Goal: Information Seeking & Learning: Learn about a topic

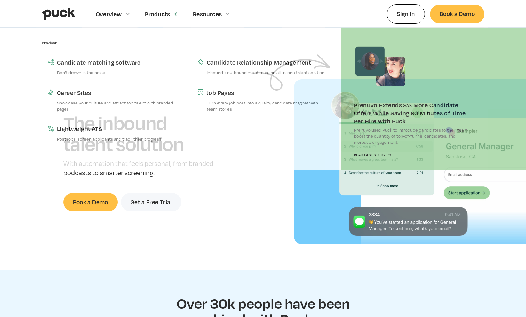
click at [166, 15] on div "Products" at bounding box center [157, 14] width 25 height 7
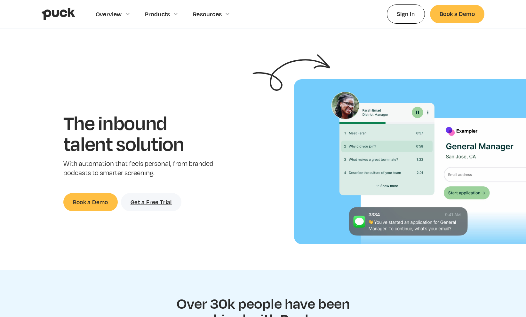
click at [166, 15] on div "Products" at bounding box center [157, 14] width 25 height 7
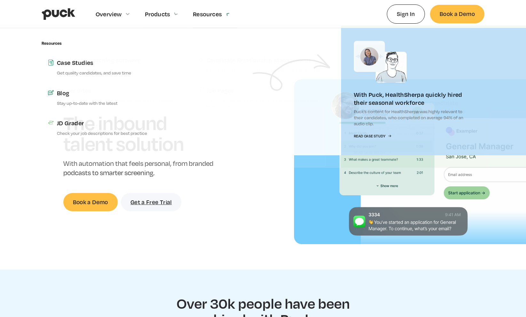
click at [214, 13] on div "Resources" at bounding box center [207, 14] width 29 height 7
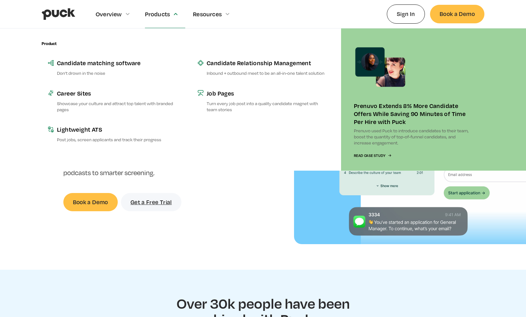
click at [163, 19] on div "Products" at bounding box center [165, 14] width 41 height 28
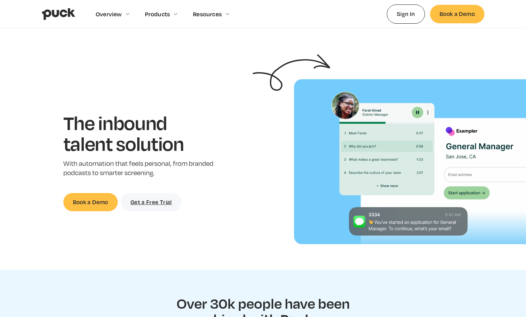
click at [163, 19] on div "Products" at bounding box center [165, 14] width 41 height 28
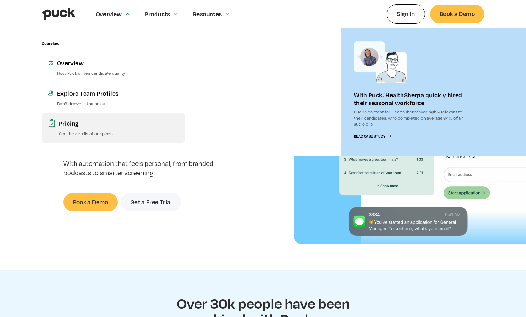
click at [88, 131] on p "See the details of our plans" at bounding box center [119, 134] width 120 height 6
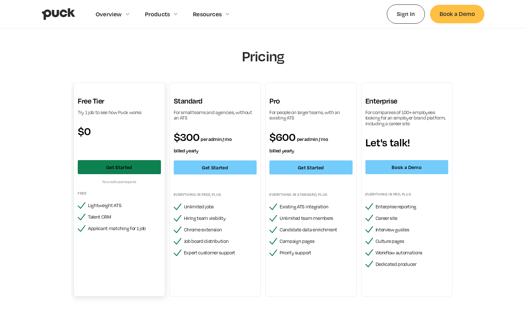
click at [100, 162] on link "Get Started" at bounding box center [119, 167] width 83 height 14
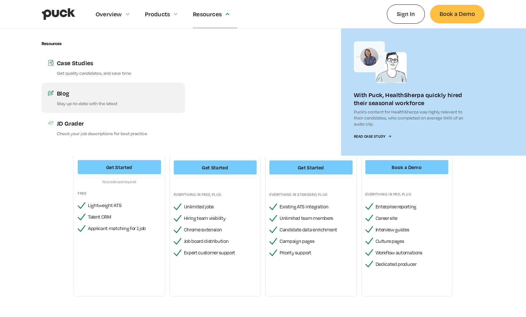
click at [73, 100] on p "Stay up-to-date with the latest" at bounding box center [118, 103] width 122 height 6
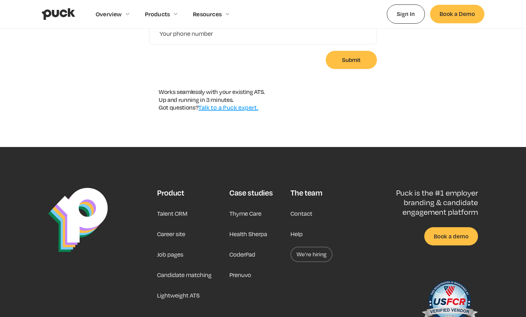
scroll to position [292, 0]
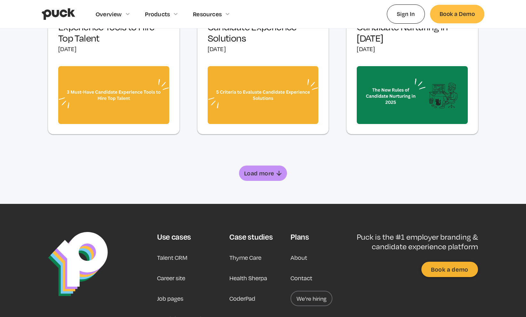
scroll to position [490, 0]
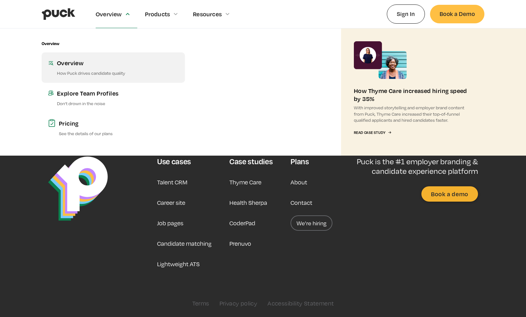
click at [64, 68] on link "Overview How Puck drives candidate quality" at bounding box center [113, 67] width 143 height 30
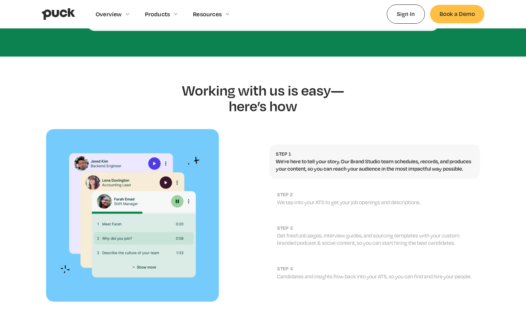
scroll to position [614, 0]
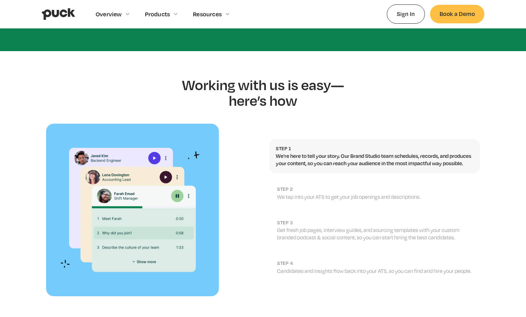
click at [286, 153] on p "We’re here to tell your story. Our Brand Studio team schedules, records, and pr…" at bounding box center [375, 160] width 198 height 14
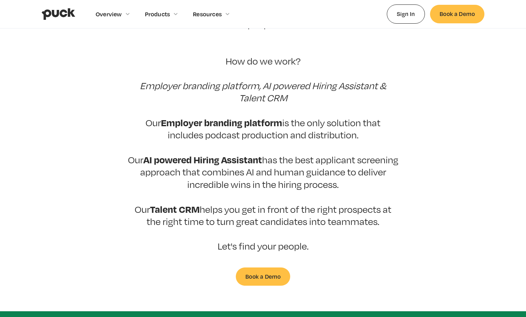
scroll to position [131, 0]
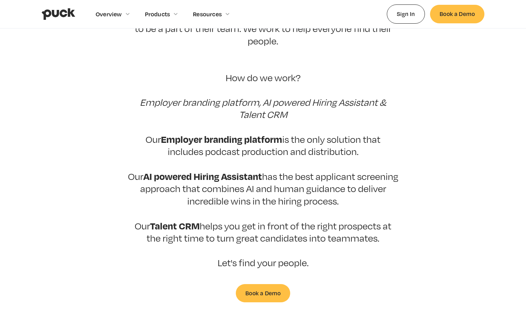
click at [74, 8] on img "home" at bounding box center [59, 14] width 34 height 12
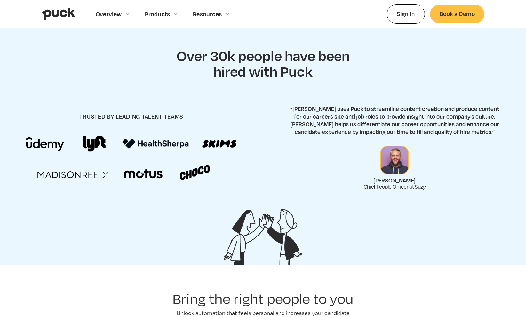
scroll to position [249, 0]
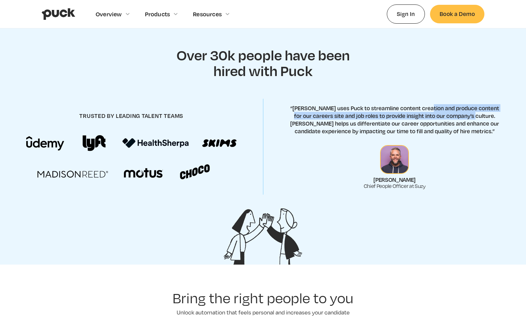
drag, startPoint x: 425, startPoint y: 110, endPoint x: 471, endPoint y: 115, distance: 46.6
click at [471, 115] on p "“[PERSON_NAME] uses Puck to streamline content creation and produce content for…" at bounding box center [395, 119] width 210 height 31
copy p "produce content for our careers site and job roles to provide insight into our …"
